Goal: Task Accomplishment & Management: Use online tool/utility

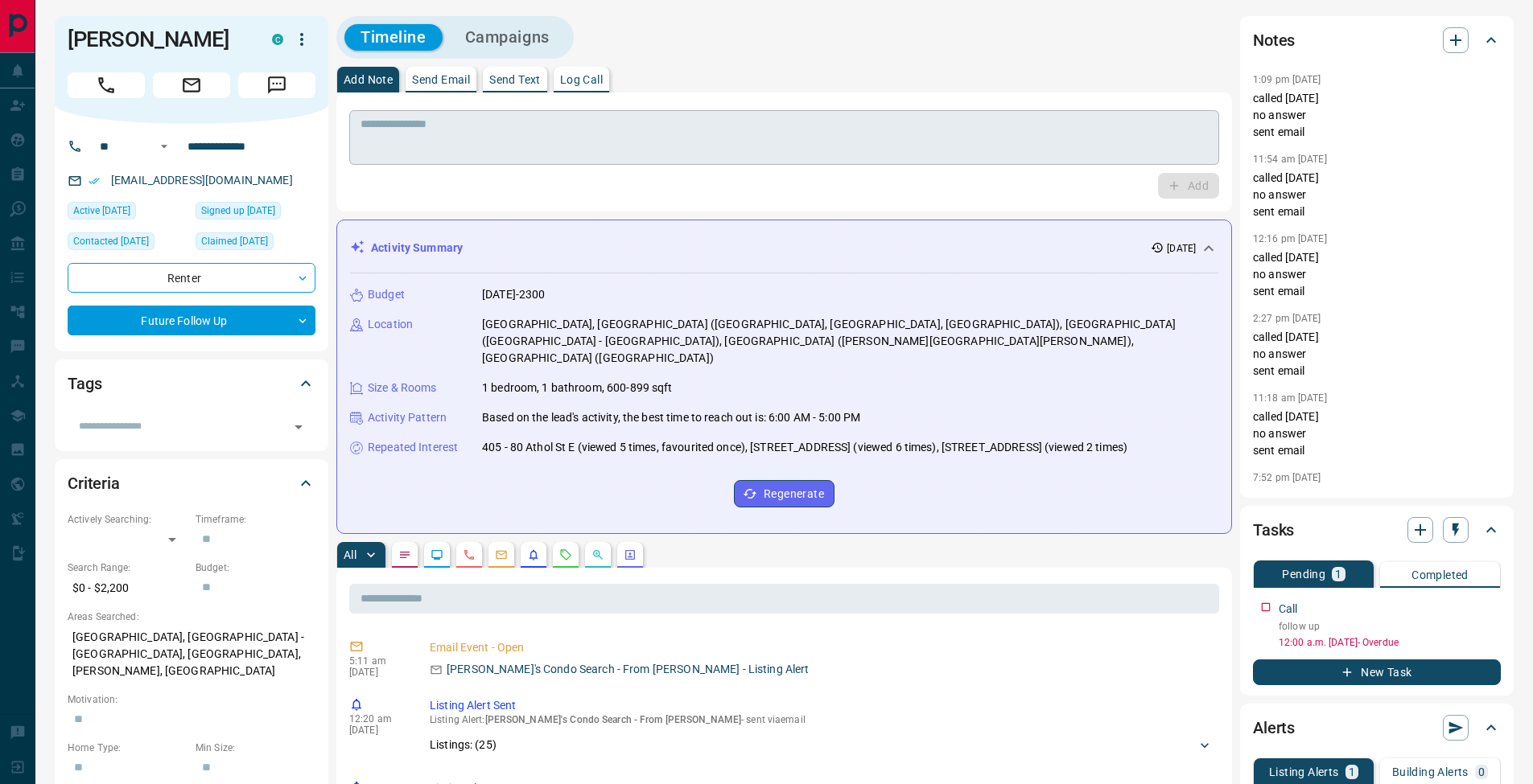
click at [793, 163] on div "* ​" at bounding box center [783, 137] width 870 height 55
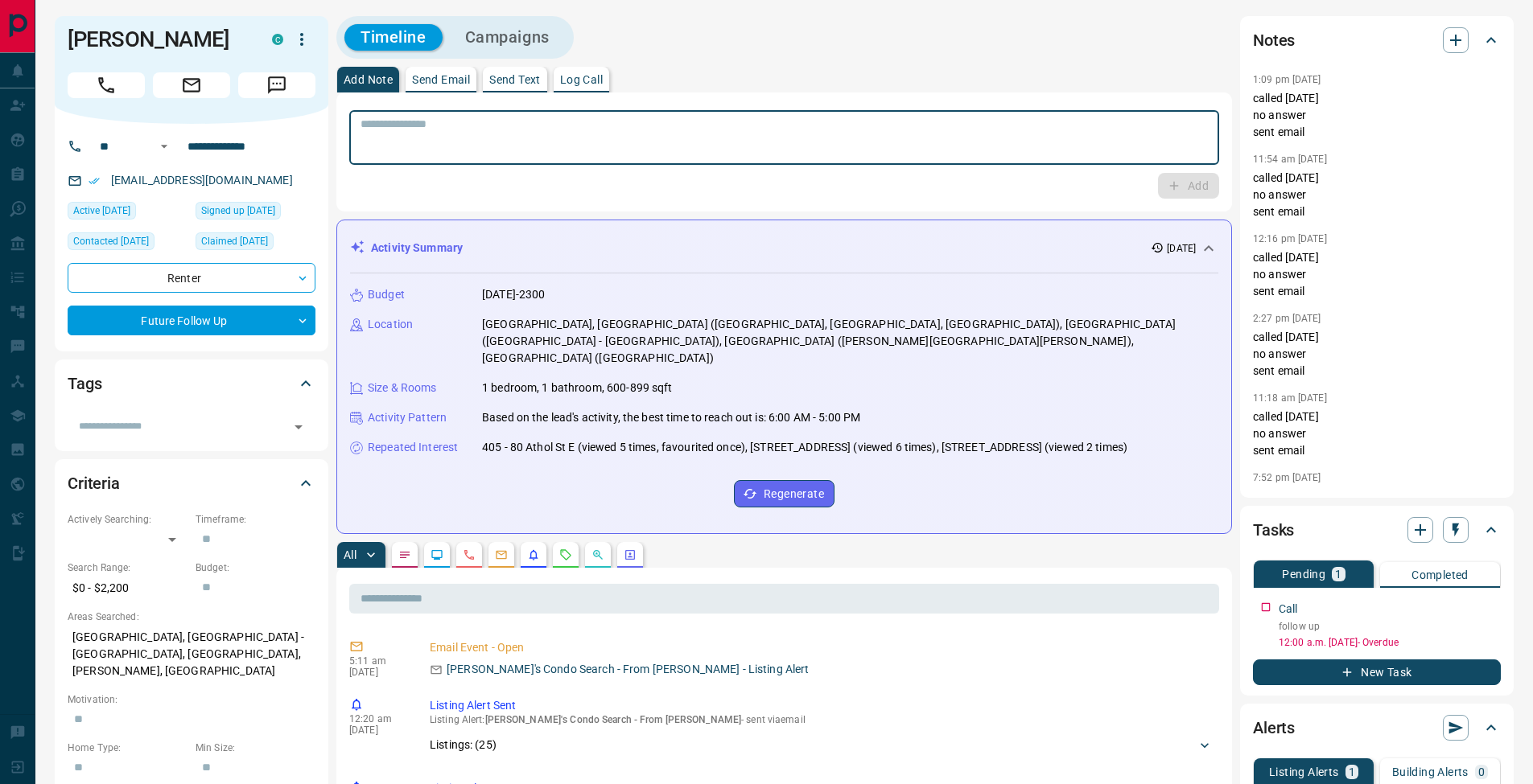
click at [602, 84] on p "Log Call" at bounding box center [581, 79] width 43 height 11
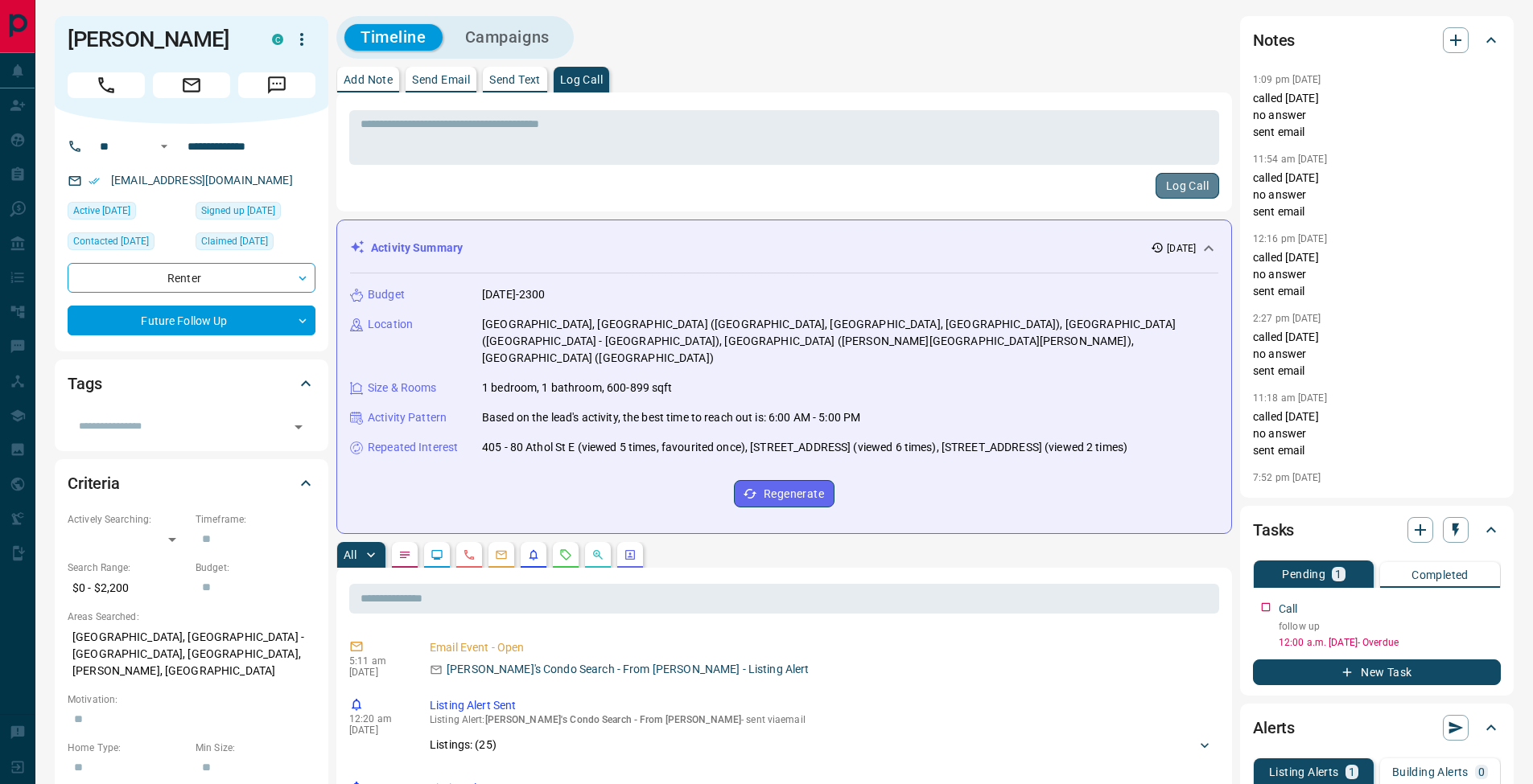
click at [1187, 181] on button "Log Call" at bounding box center [1187, 186] width 64 height 26
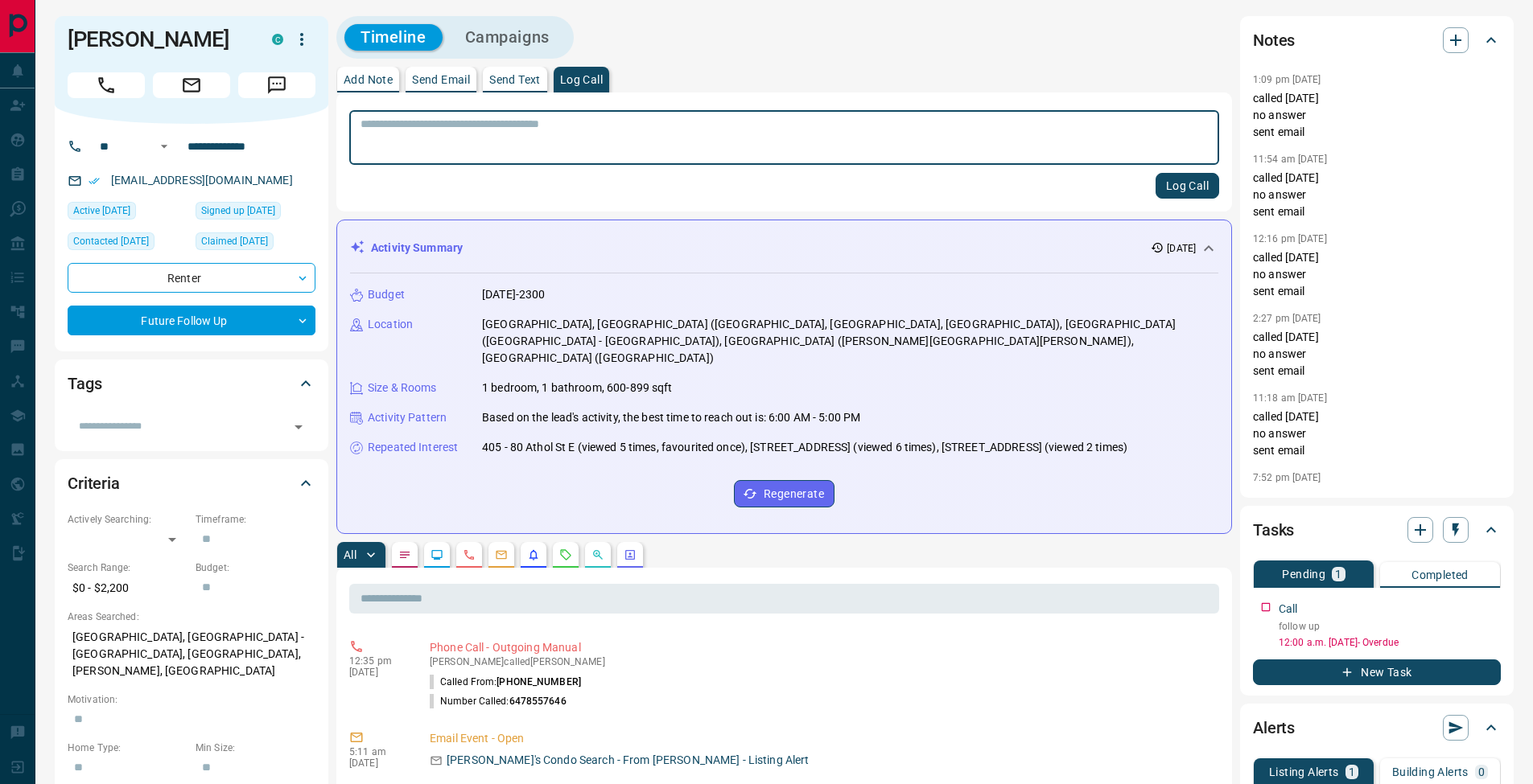
scroll to position [120, 0]
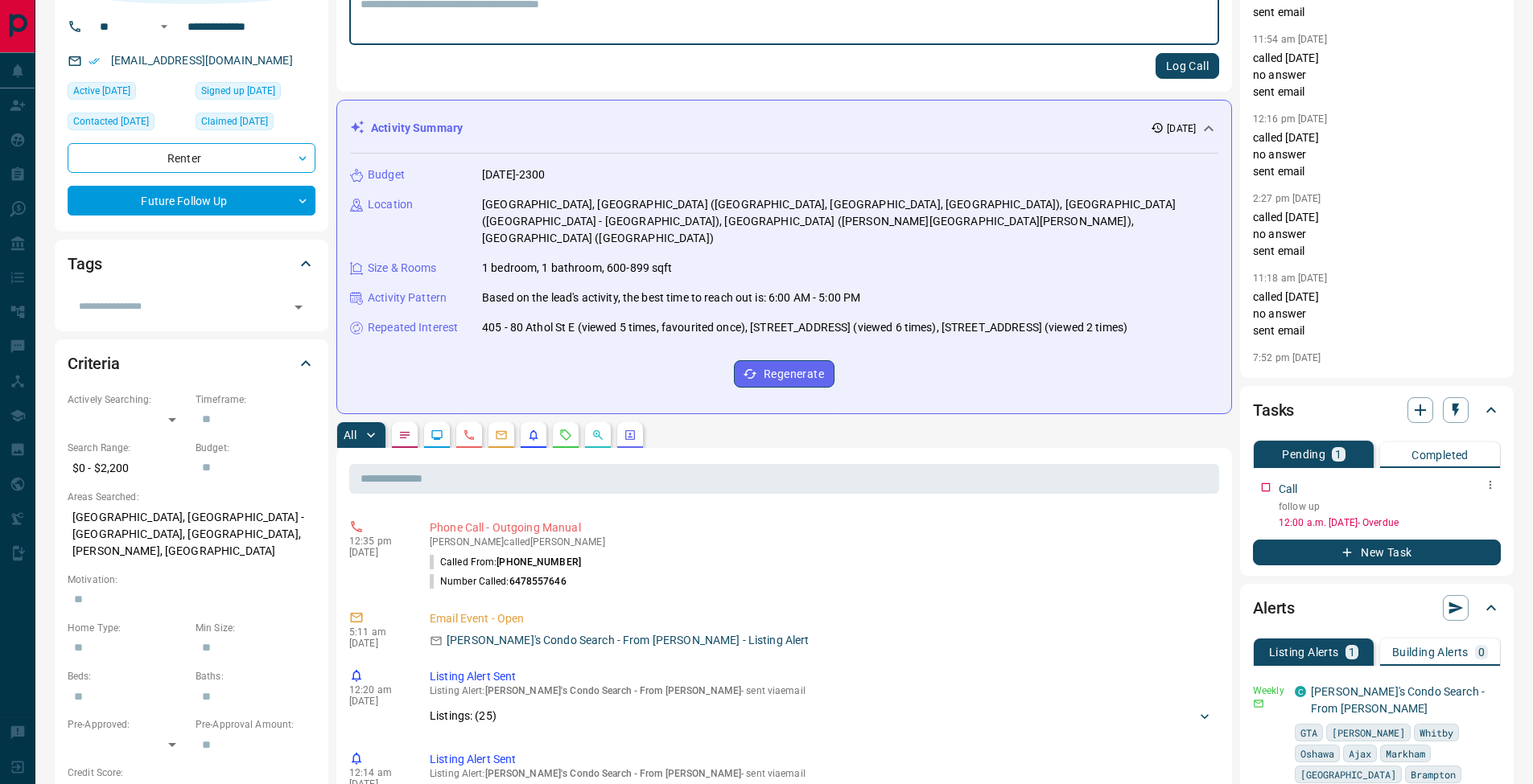
click at [1496, 485] on icon "button" at bounding box center [1490, 485] width 13 height 13
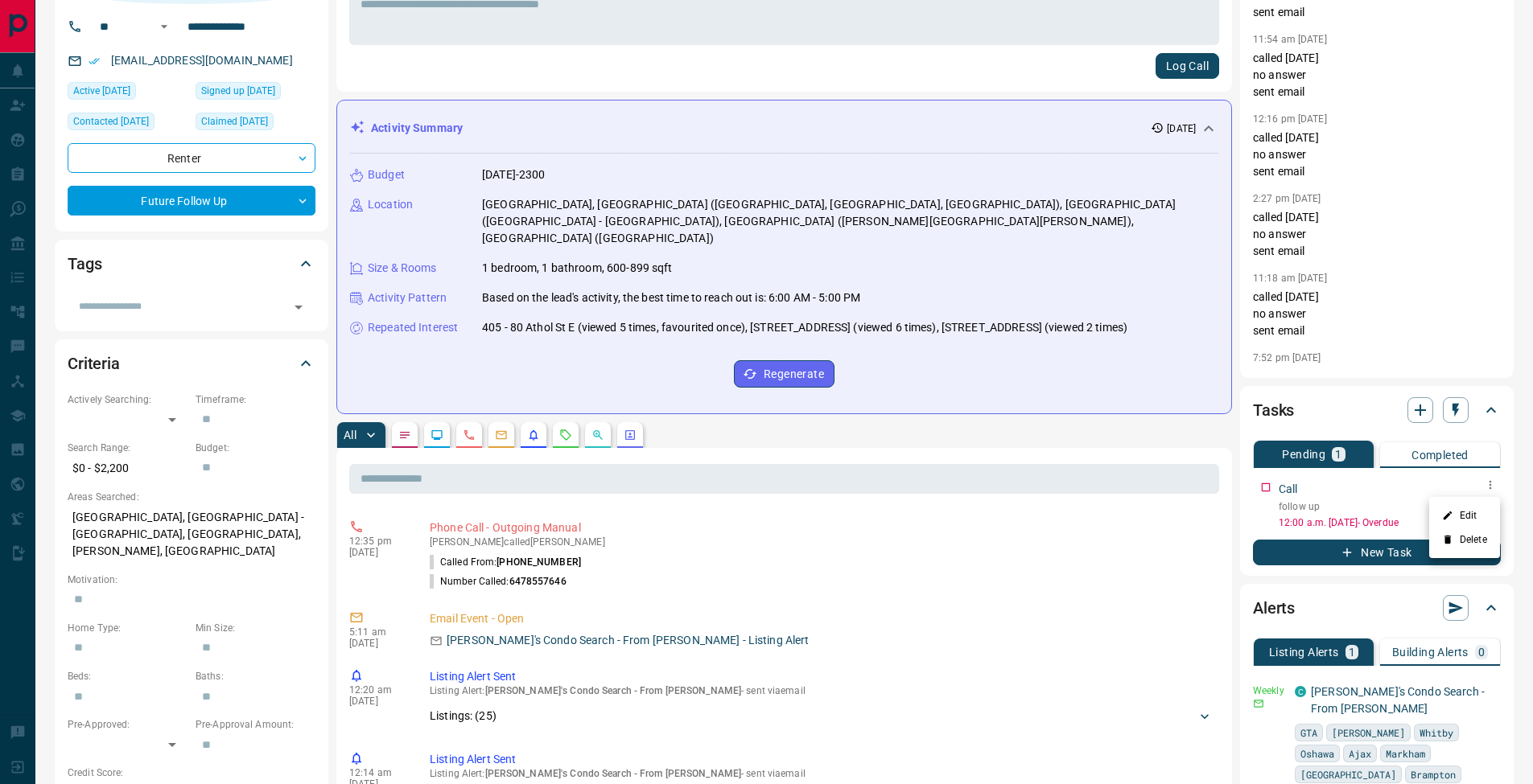
click at [1478, 514] on li "Edit" at bounding box center [1464, 516] width 71 height 24
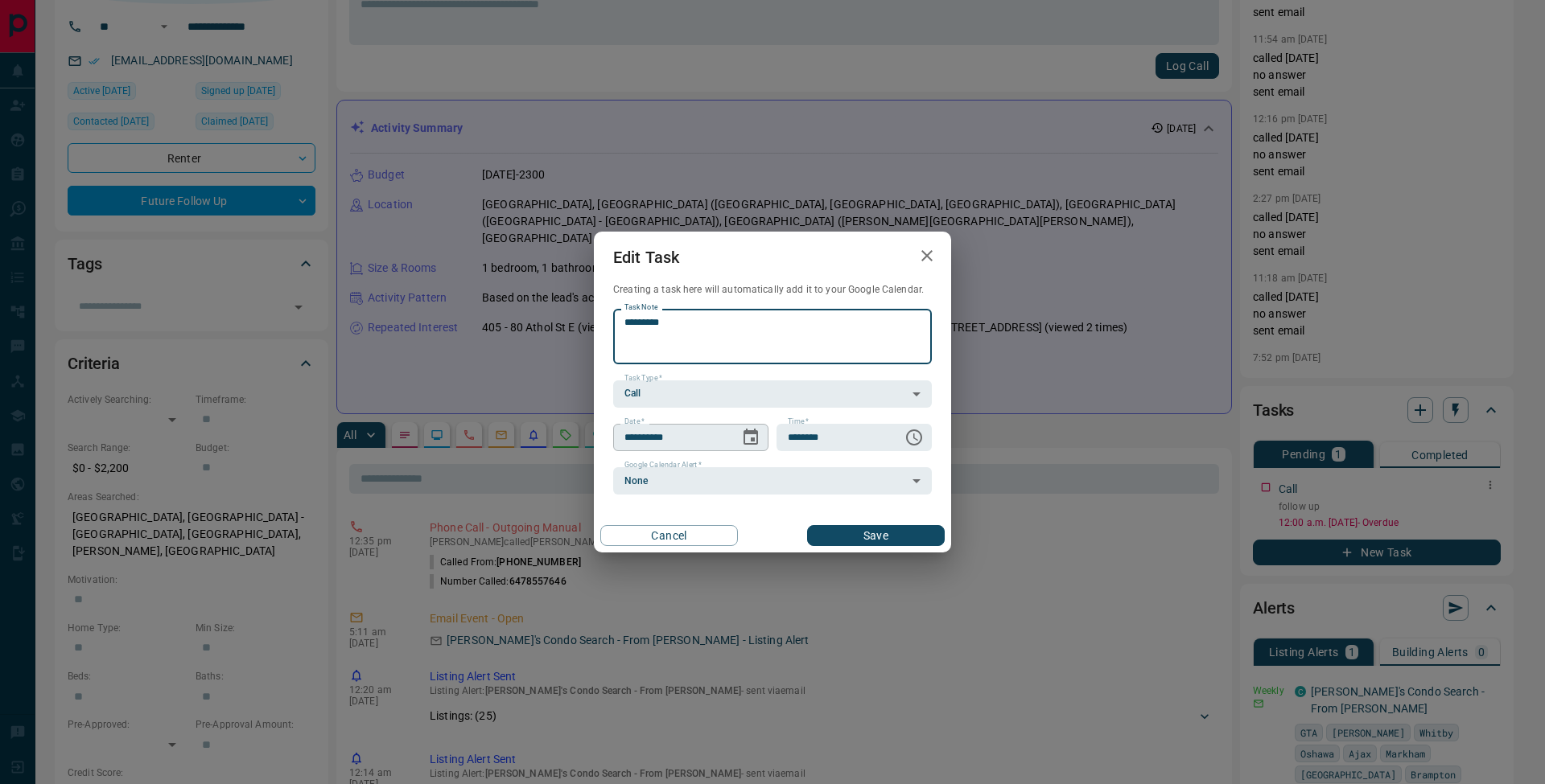
click at [752, 440] on icon "Choose date, selected date is Sep 16, 2025" at bounding box center [750, 437] width 15 height 16
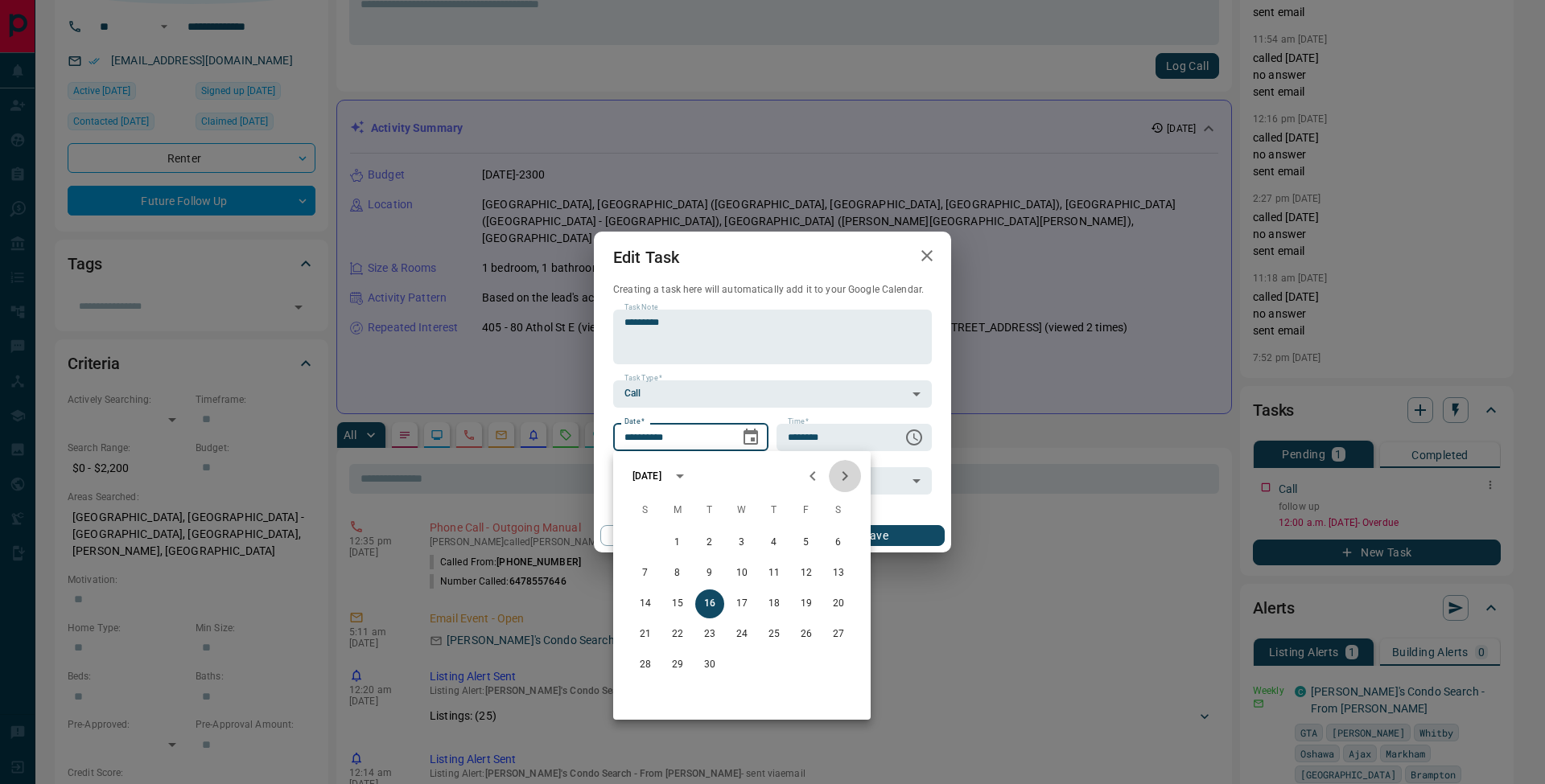
click at [850, 486] on button "Next month" at bounding box center [844, 476] width 32 height 32
click at [779, 604] on button "13" at bounding box center [774, 604] width 29 height 29
type input "**********"
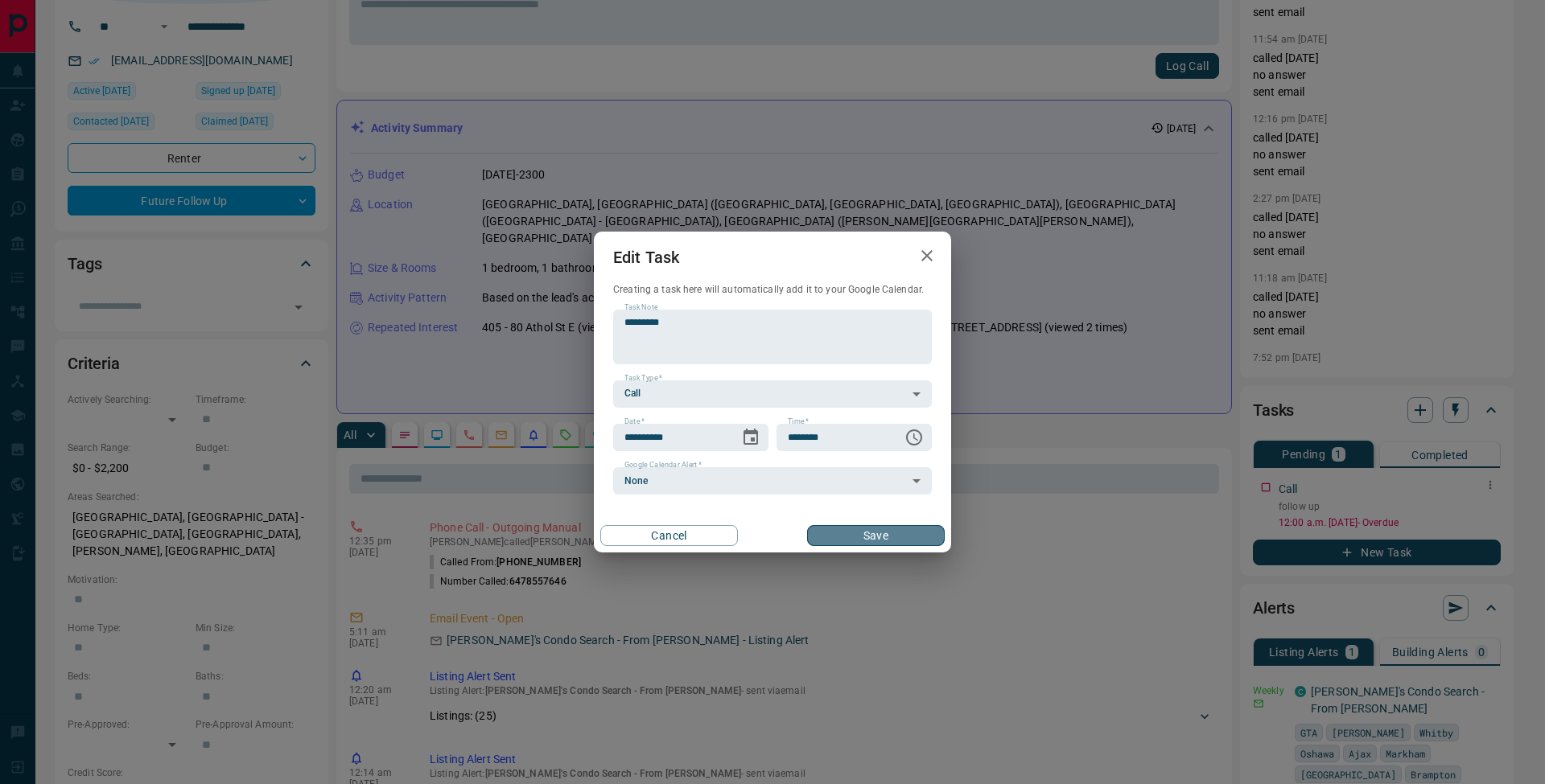
click at [916, 544] on button "Save" at bounding box center [876, 536] width 138 height 21
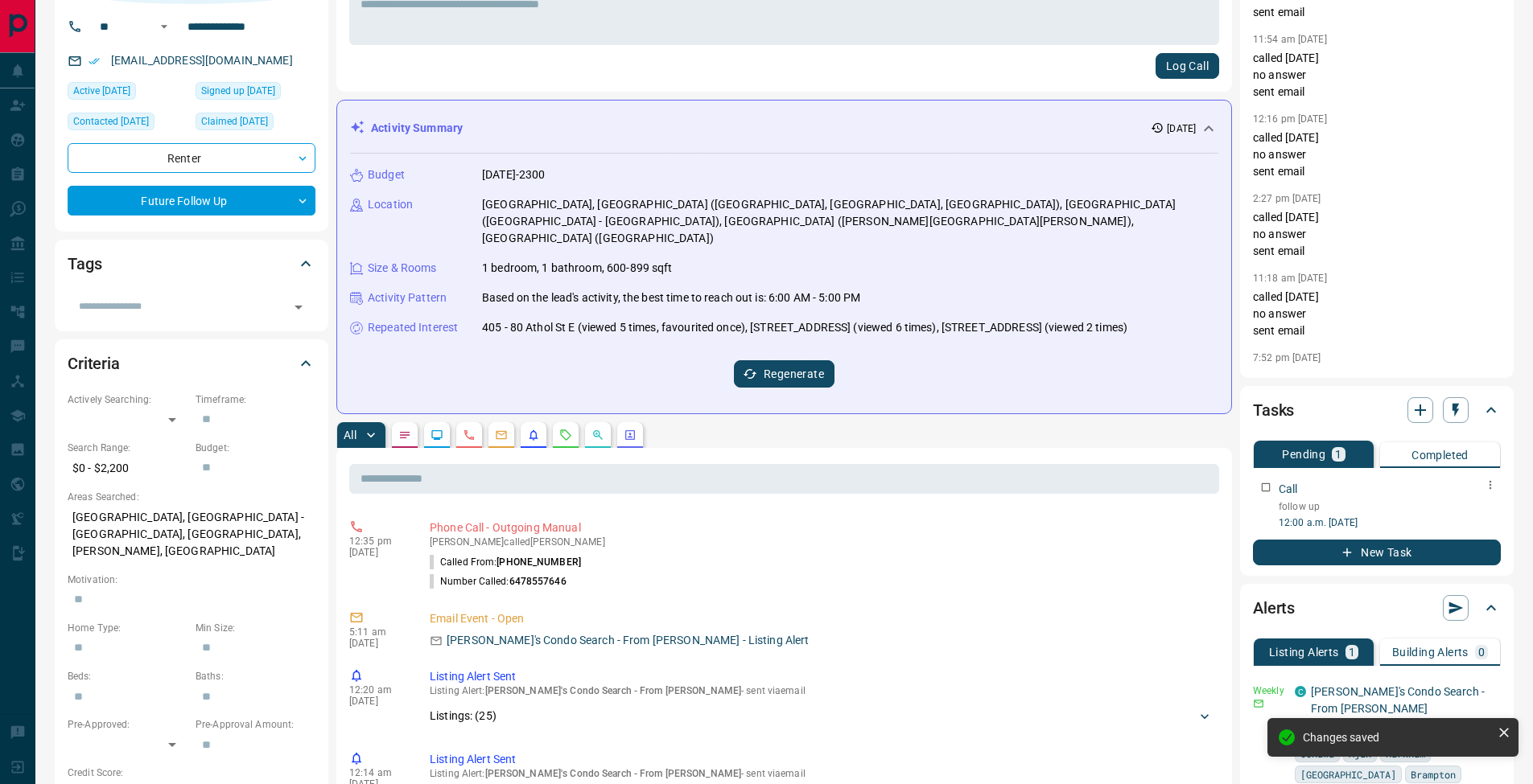
scroll to position [0, 0]
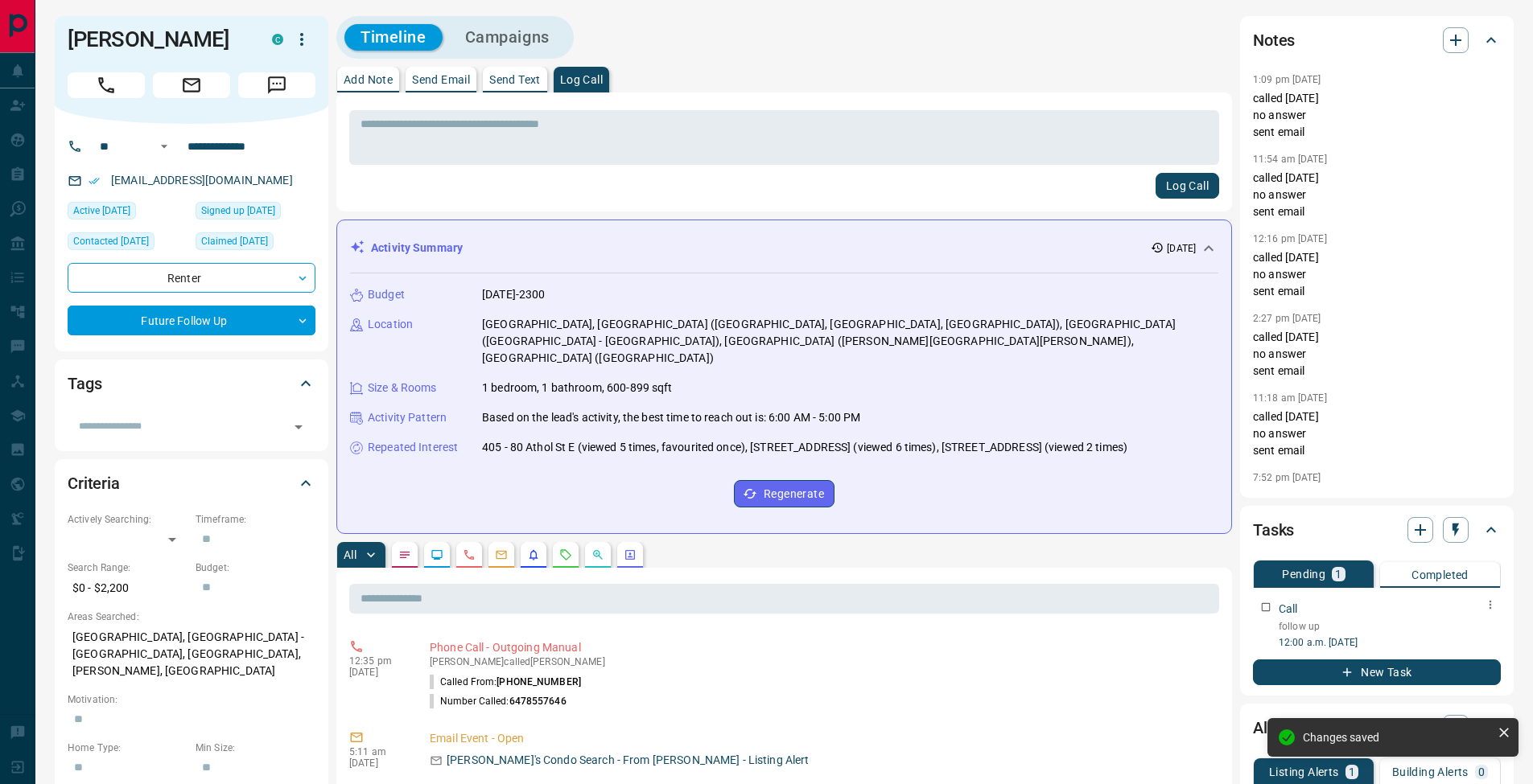
click at [360, 76] on p "Add Note" at bounding box center [368, 79] width 49 height 11
click at [390, 136] on textarea at bounding box center [783, 137] width 847 height 41
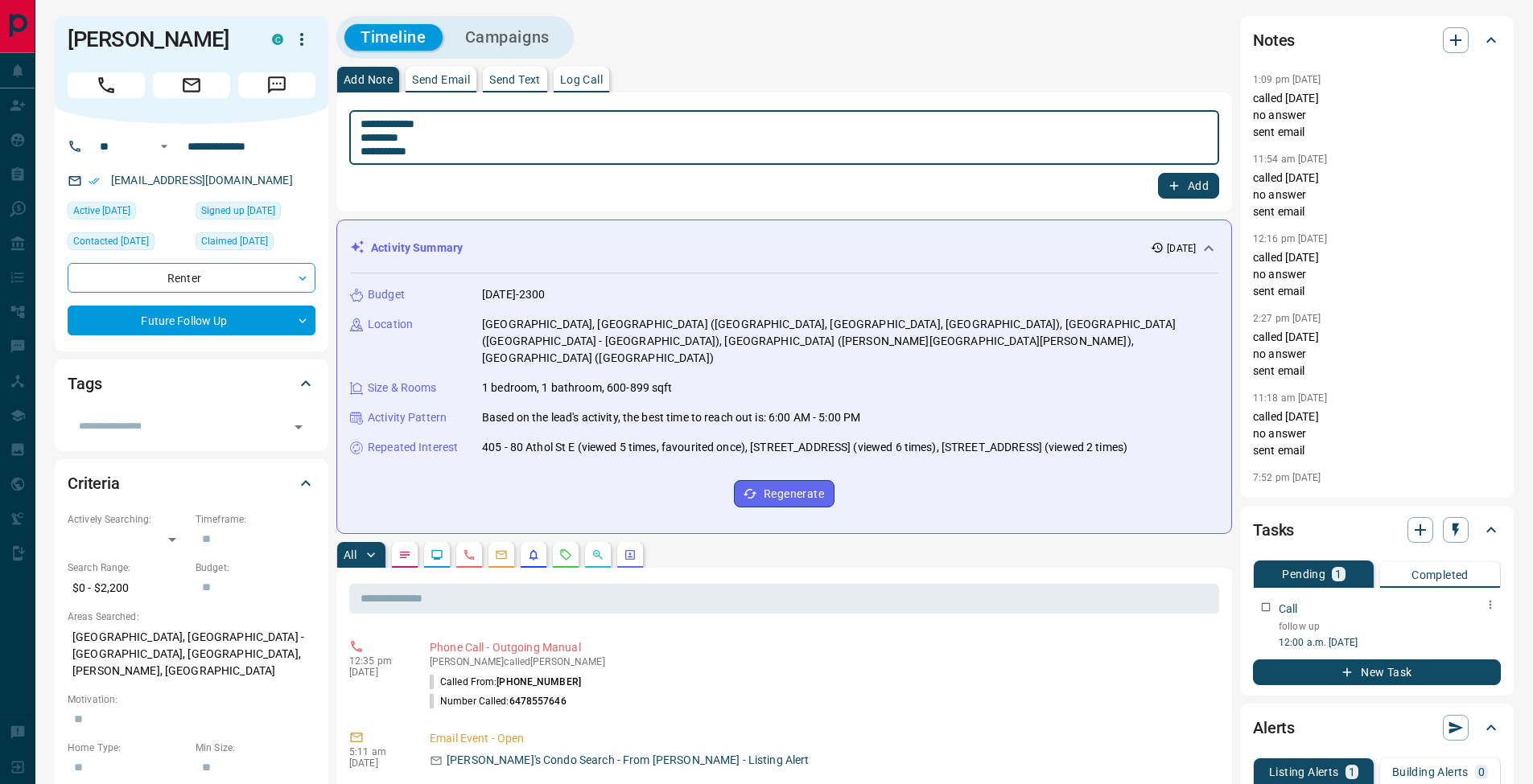
click at [366, 135] on textarea "**********" at bounding box center [783, 137] width 847 height 41
type textarea "**********"
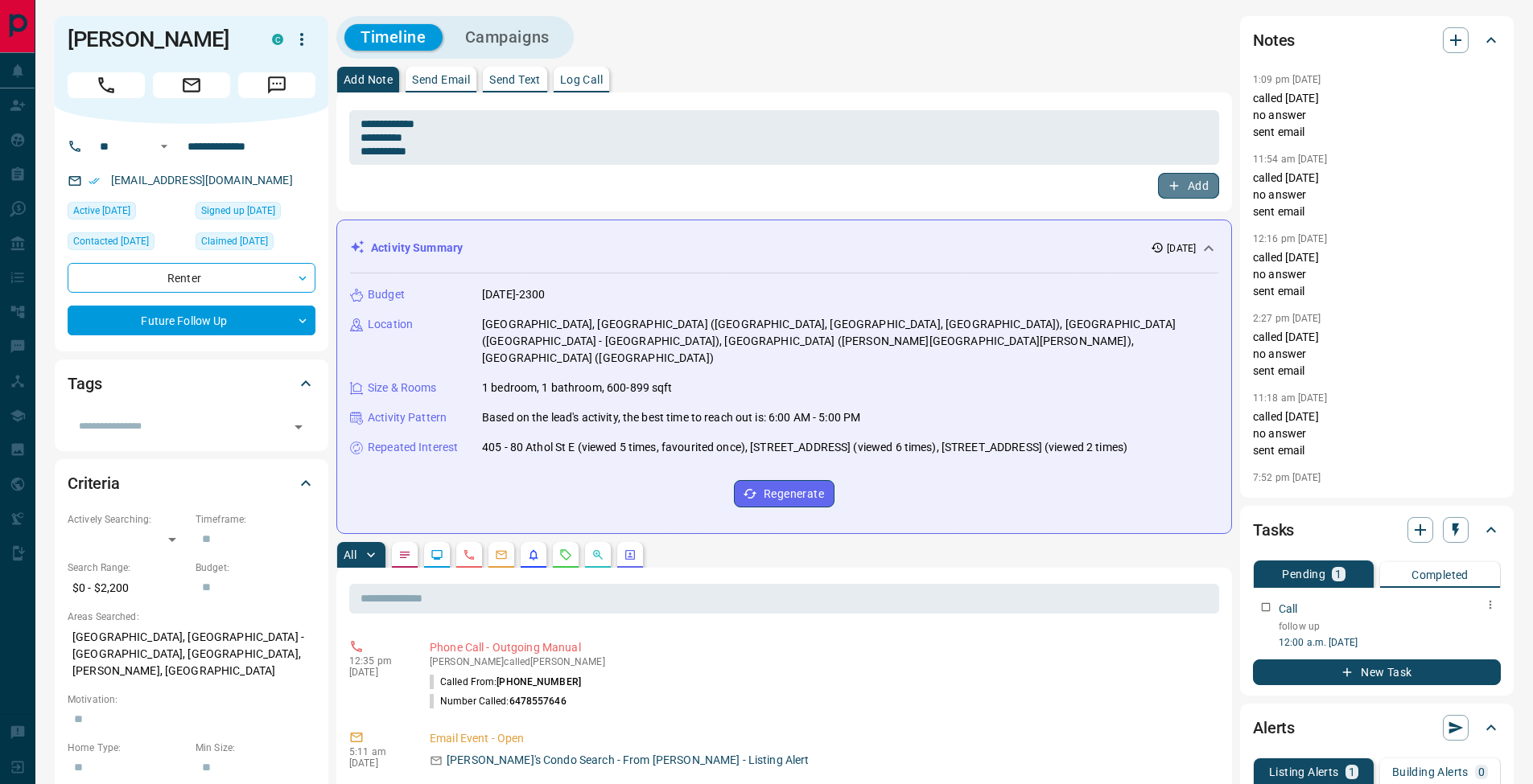
click at [1180, 182] on icon "button" at bounding box center [1173, 185] width 15 height 15
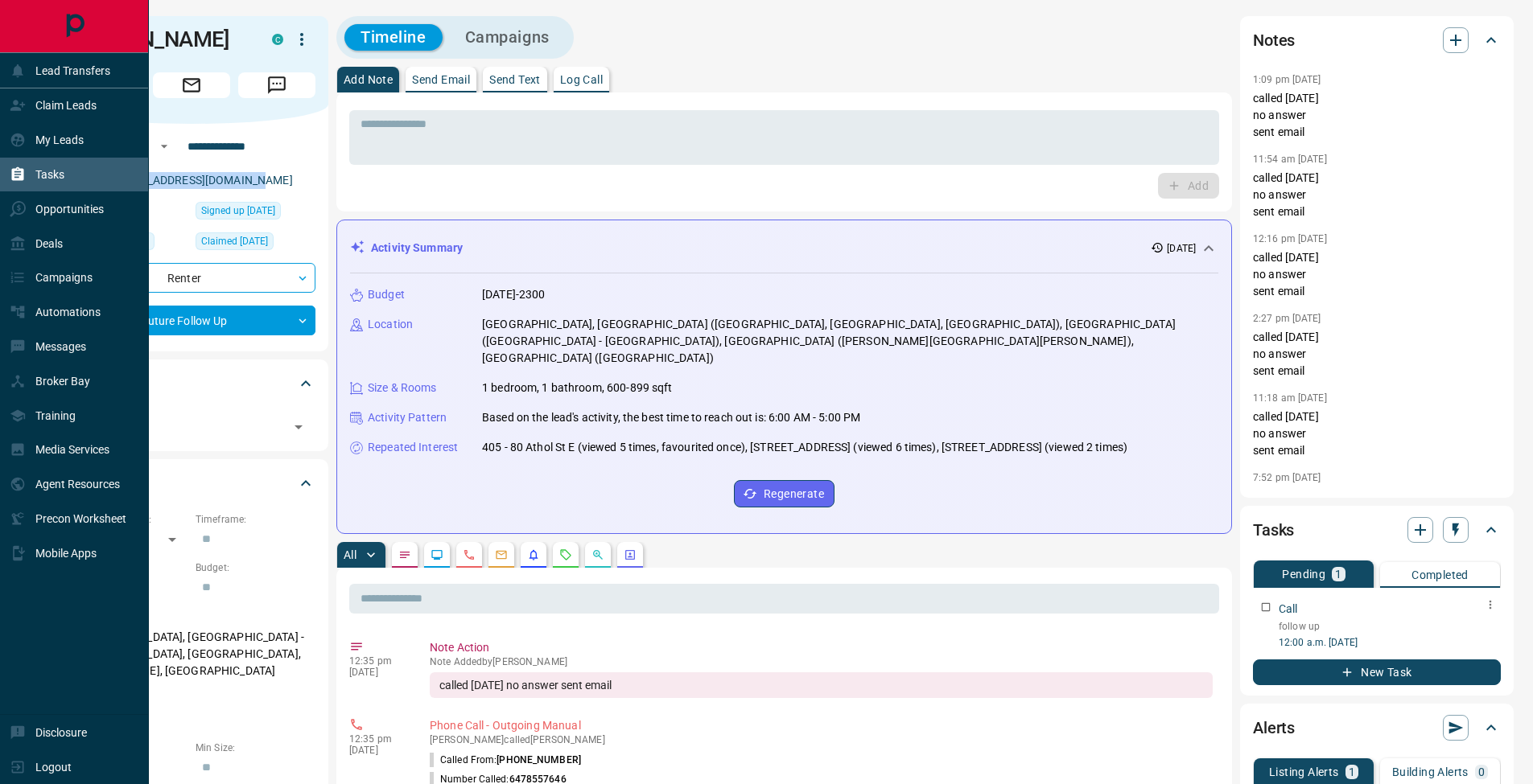
click at [18, 170] on icon at bounding box center [18, 174] width 12 height 14
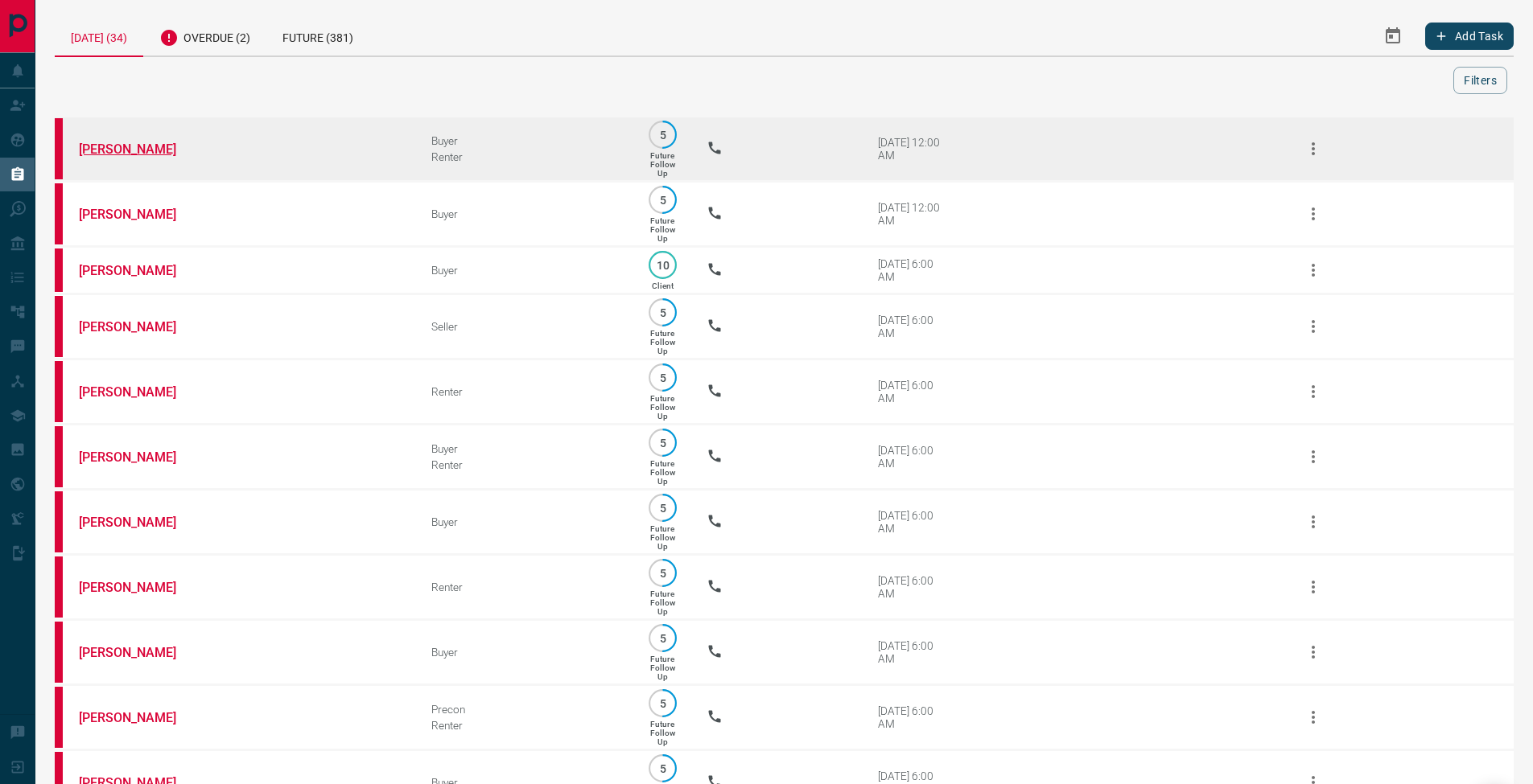
click at [132, 147] on link "[PERSON_NAME]" at bounding box center [139, 150] width 121 height 16
